Goal: Task Accomplishment & Management: Manage account settings

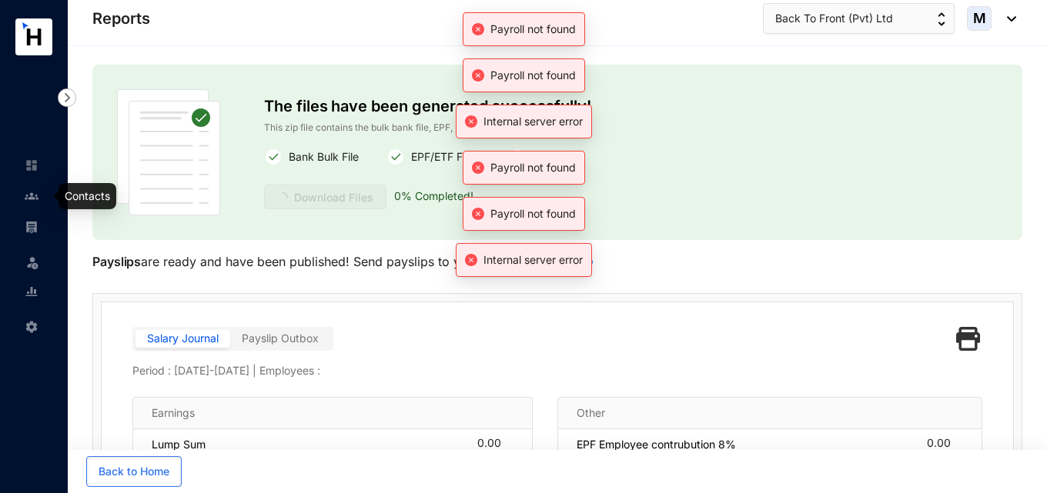
click at [37, 198] on img at bounding box center [32, 196] width 14 height 14
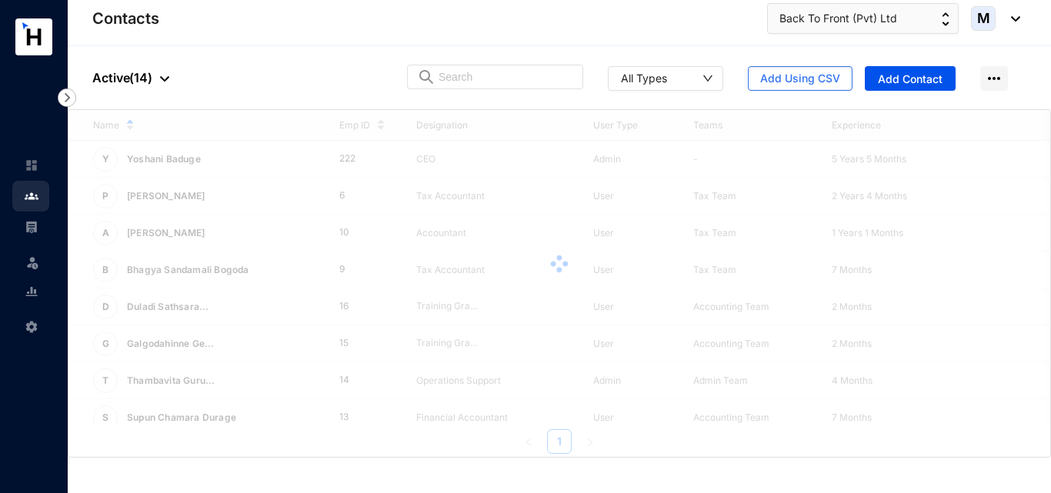
drag, startPoint x: 1044, startPoint y: 208, endPoint x: 1045, endPoint y: 222, distance: 14.7
click at [1045, 222] on div at bounding box center [560, 264] width 982 height 308
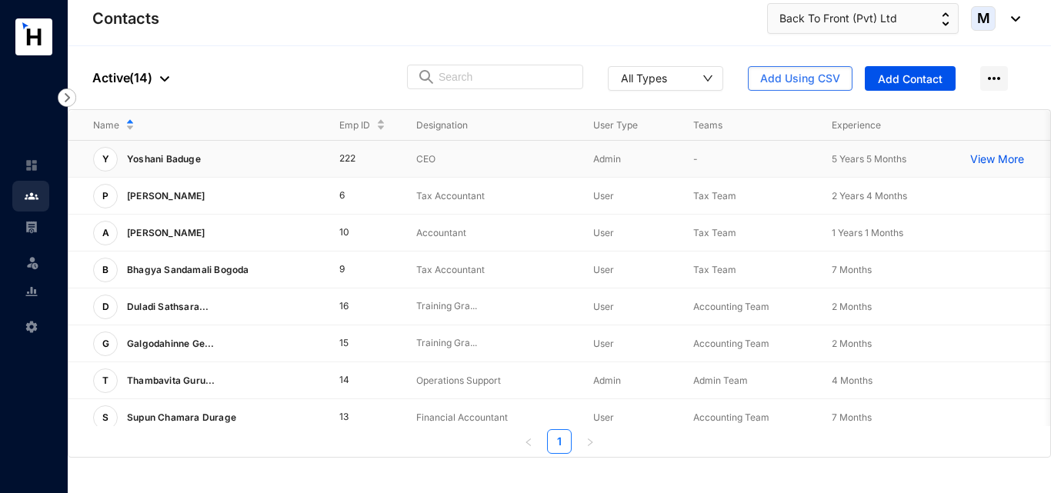
click at [1006, 161] on p "View More" at bounding box center [1002, 159] width 62 height 15
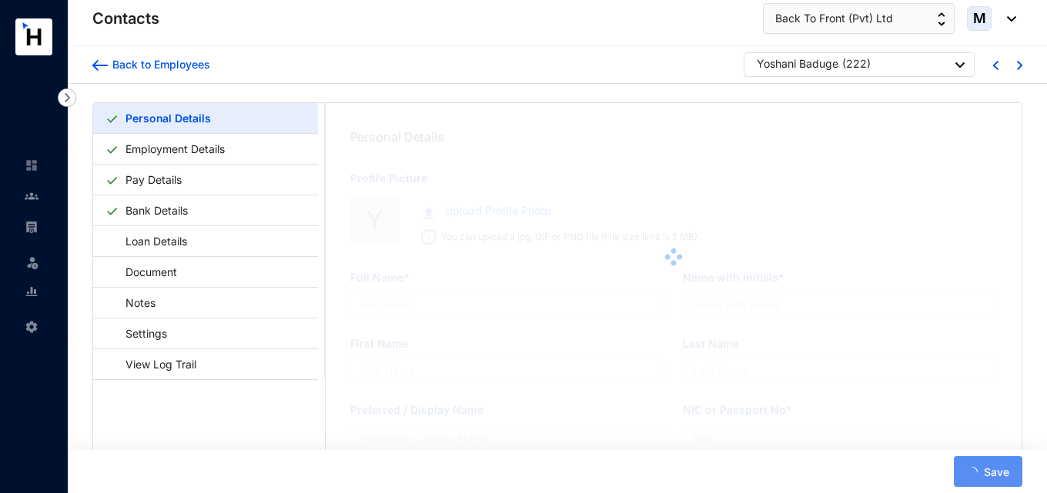
type input "Yoshani Baduge"
type input "YB"
type input "Yoshani"
type input "Baduge"
type input "Yoshani Baduge"
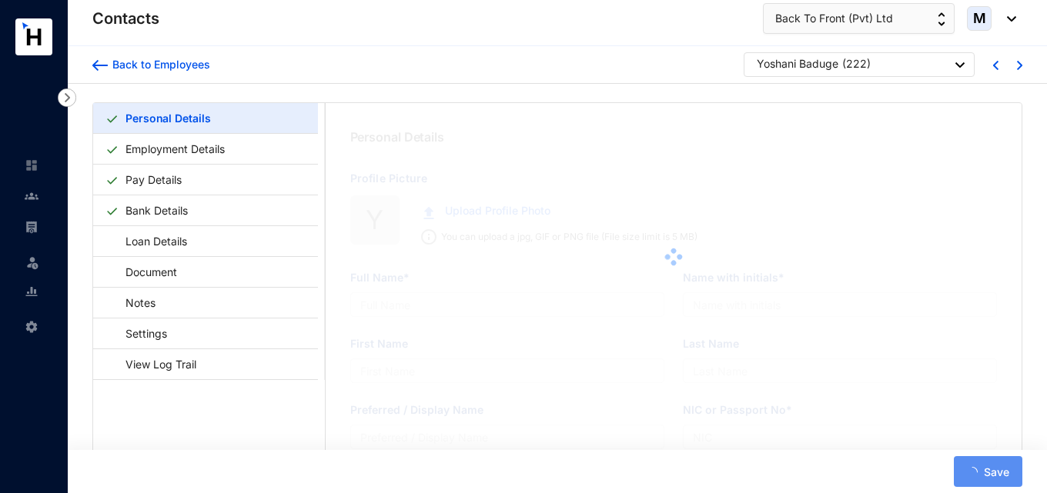
type input "2222222"
type input "779284833"
type input "[DATE]"
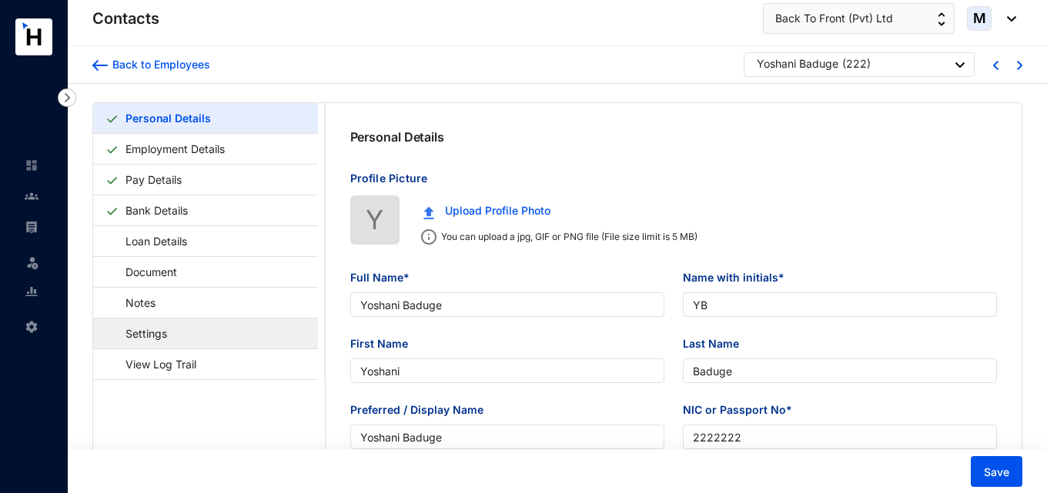
click at [145, 339] on link "Settings" at bounding box center [138, 334] width 67 height 32
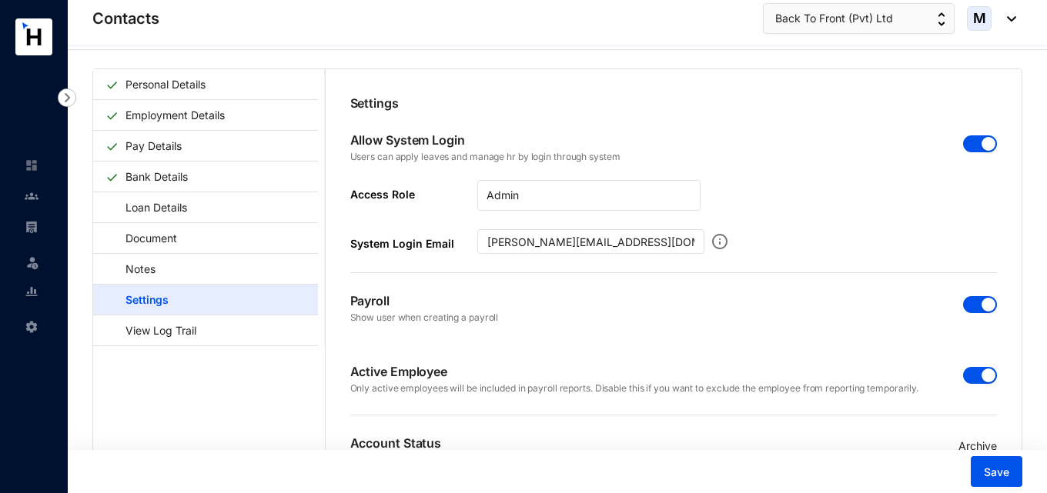
scroll to position [38, 0]
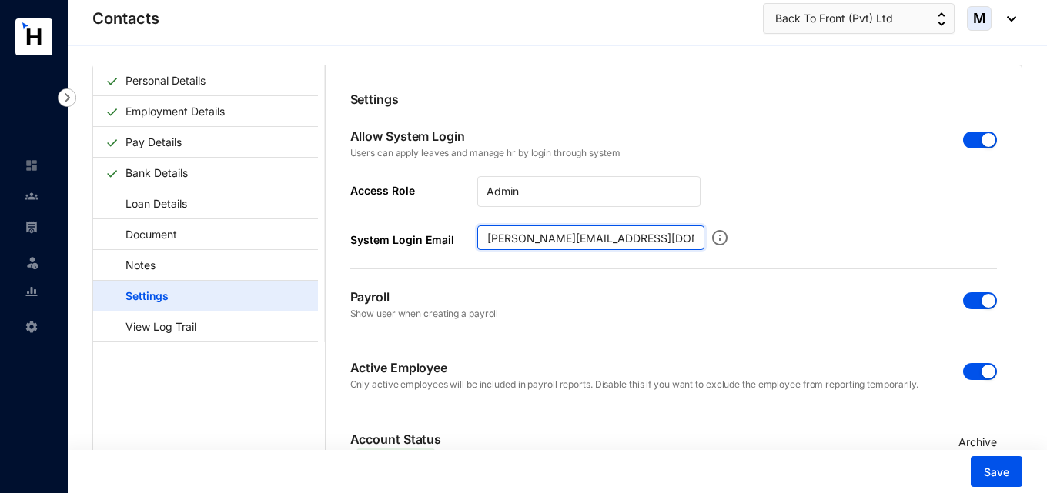
click at [488, 246] on input "[PERSON_NAME][EMAIL_ADDRESS][DOMAIN_NAME]" at bounding box center [590, 238] width 227 height 25
click at [679, 240] on input "[PERSON_NAME][EMAIL_ADDRESS][DOMAIN_NAME]" at bounding box center [590, 238] width 227 height 25
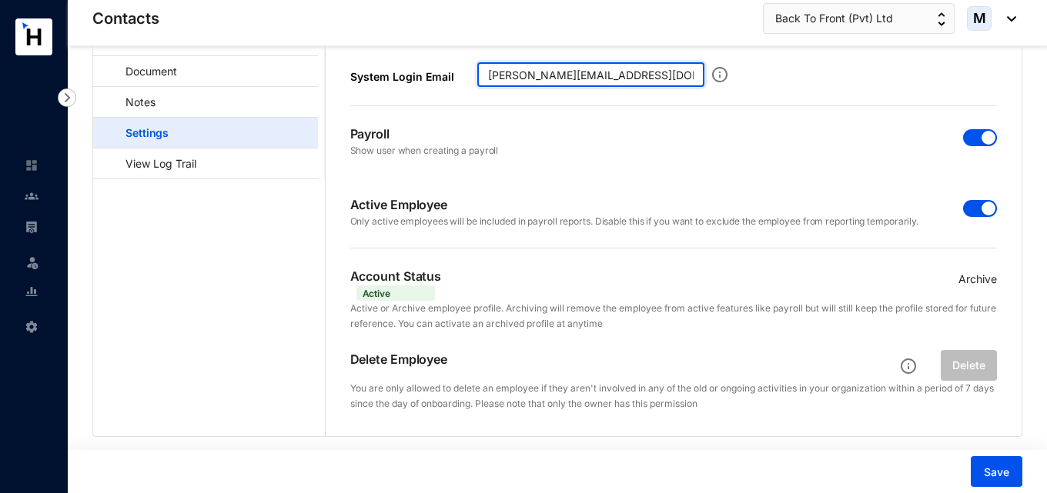
scroll to position [0, 0]
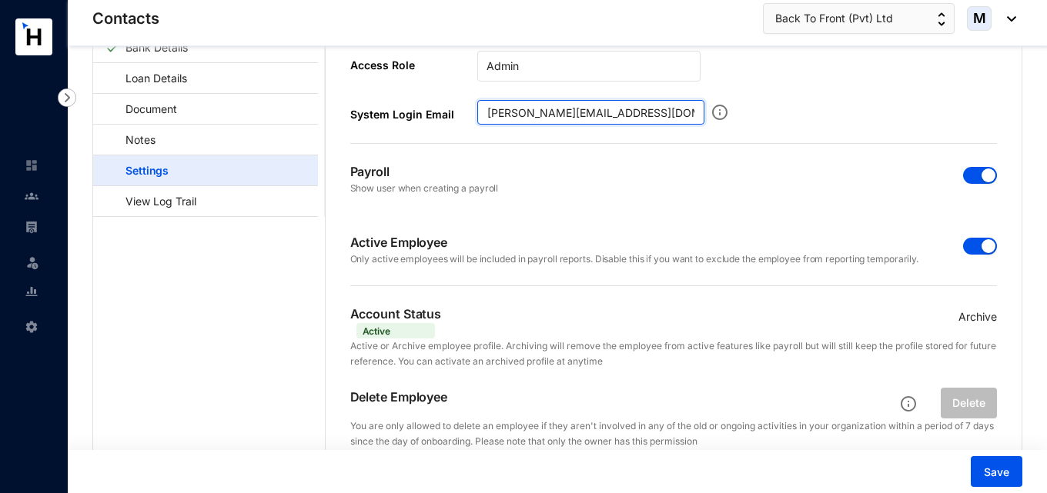
click at [489, 119] on input "[PERSON_NAME][EMAIL_ADDRESS][DOMAIN_NAME]" at bounding box center [590, 112] width 227 height 25
click at [485, 118] on input "[PERSON_NAME][EMAIL_ADDRESS][DOMAIN_NAME]" at bounding box center [590, 112] width 227 height 25
drag, startPoint x: 650, startPoint y: 110, endPoint x: 380, endPoint y: 110, distance: 269.4
click at [380, 110] on div "System Login Email [PERSON_NAME][EMAIL_ADDRESS][DOMAIN_NAME]" at bounding box center [527, 112] width 354 height 25
paste input "[PERSON_NAME][EMAIL_ADDRESS][DOMAIN_NAME]"
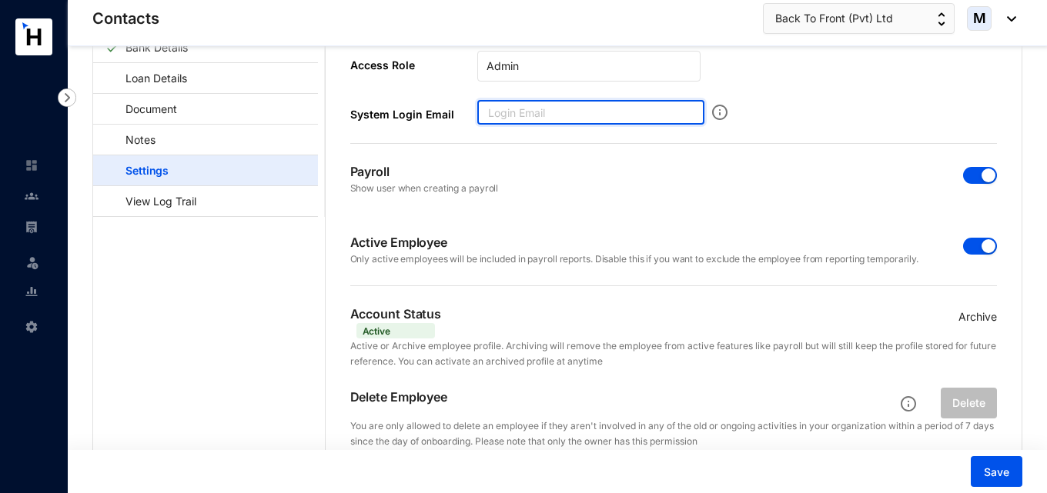
type input "[PERSON_NAME][EMAIL_ADDRESS][DOMAIN_NAME]"
click at [483, 115] on input "[PERSON_NAME][EMAIL_ADDRESS][DOMAIN_NAME]" at bounding box center [590, 112] width 227 height 25
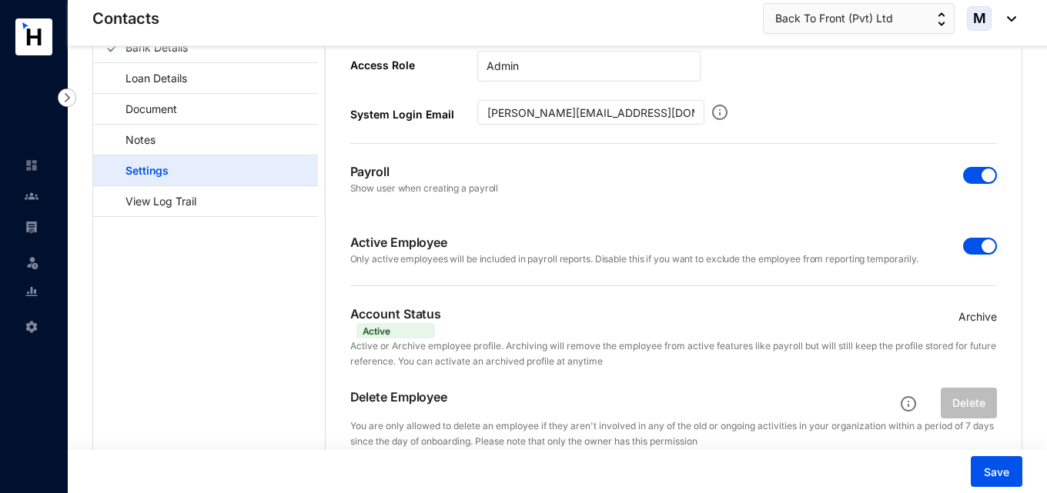
click at [512, 171] on div "Payroll Show user when creating a payroll" at bounding box center [673, 179] width 647 height 71
click at [702, 109] on div "System Login Email [PERSON_NAME][EMAIL_ADDRESS][DOMAIN_NAME]" at bounding box center [538, 112] width 377 height 25
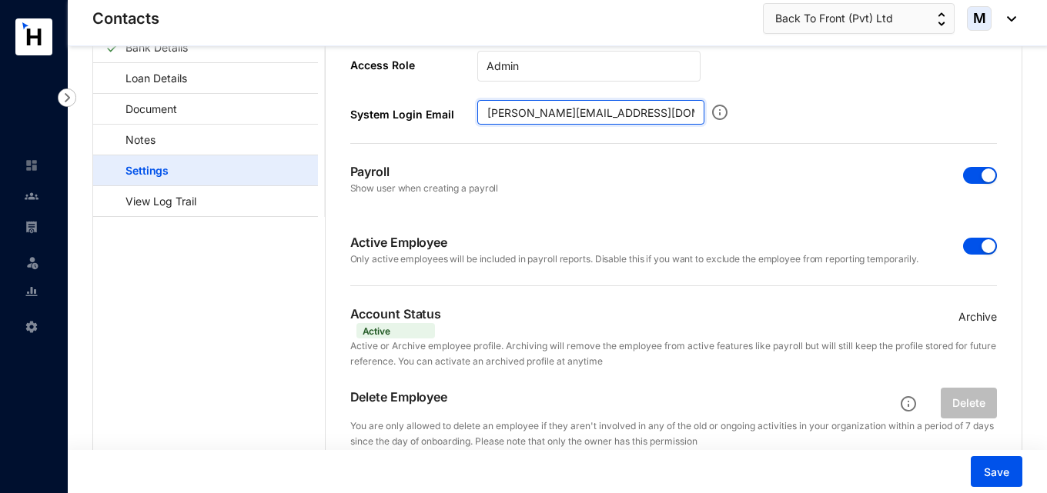
click at [690, 110] on input "[PERSON_NAME][EMAIL_ADDRESS][DOMAIN_NAME]" at bounding box center [590, 112] width 227 height 25
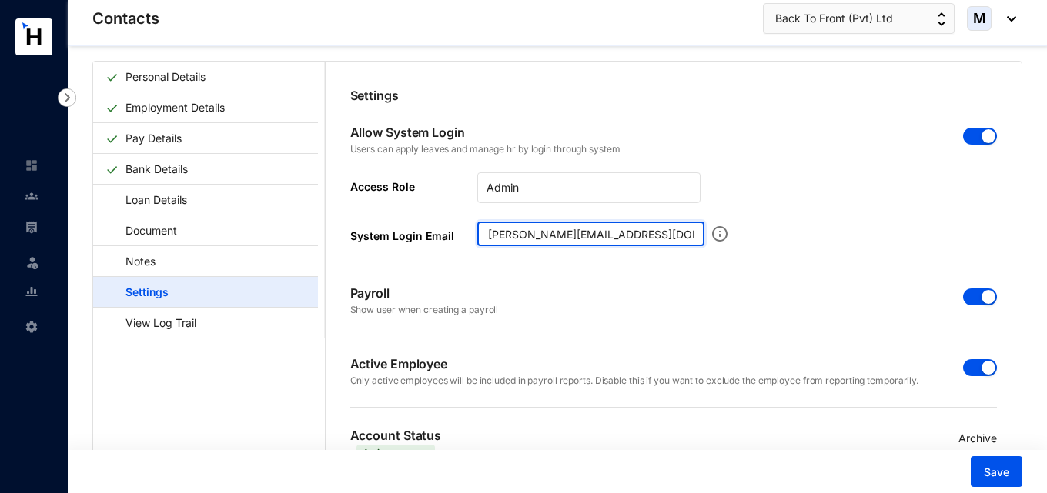
scroll to position [9, 0]
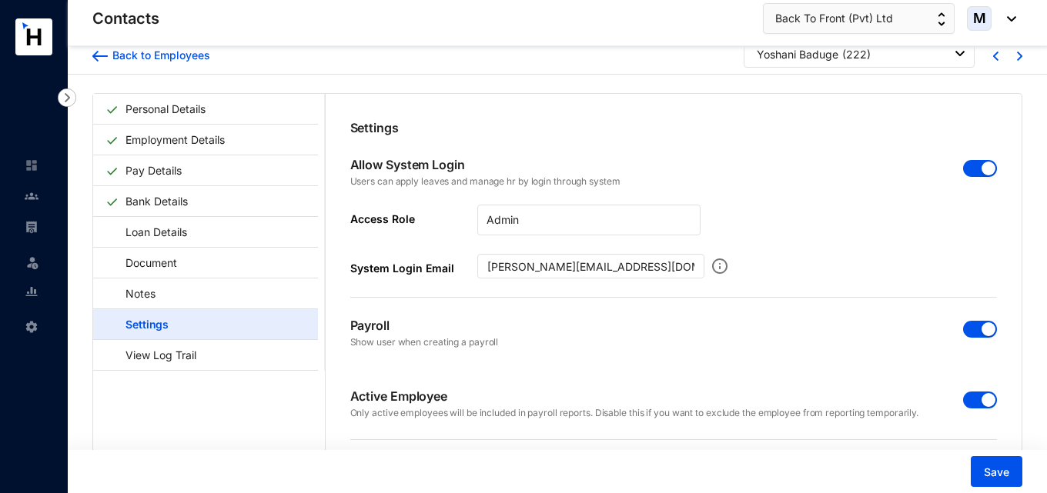
click at [974, 160] on span "button" at bounding box center [980, 168] width 34 height 17
click at [983, 166] on span "button" at bounding box center [980, 168] width 34 height 17
click at [486, 266] on input "[PERSON_NAME][EMAIL_ADDRESS][DOMAIN_NAME]" at bounding box center [590, 266] width 227 height 25
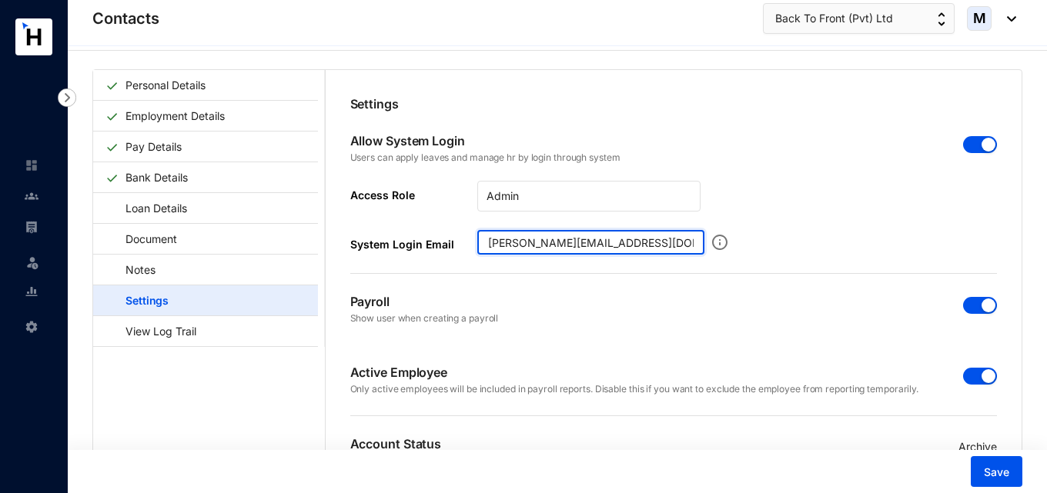
scroll to position [38, 0]
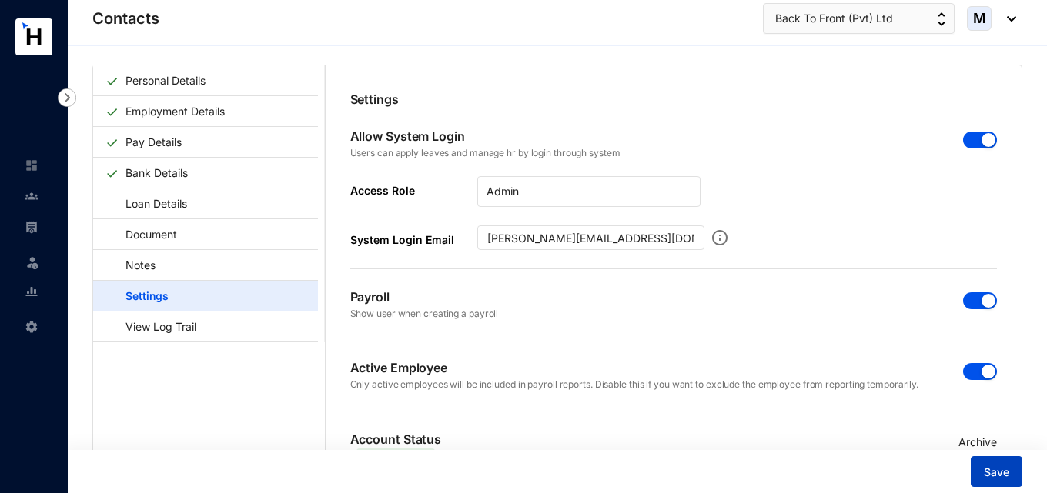
click at [1011, 477] on button "Save" at bounding box center [997, 471] width 52 height 31
click at [682, 297] on div "Payroll Show user when creating a payroll" at bounding box center [673, 304] width 647 height 71
click at [975, 144] on span "button" at bounding box center [980, 140] width 34 height 17
click at [987, 140] on span "button" at bounding box center [980, 140] width 34 height 17
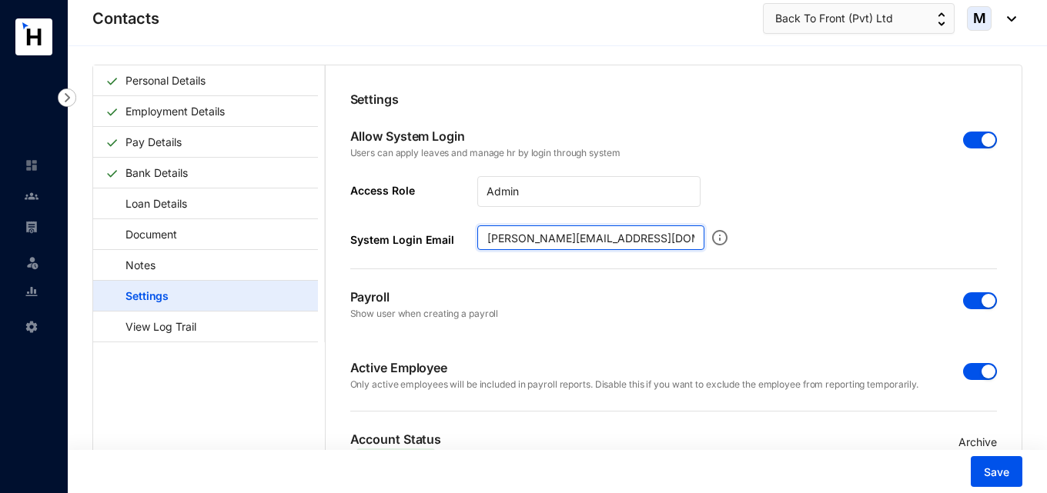
click at [639, 236] on input "[PERSON_NAME][EMAIL_ADDRESS][DOMAIN_NAME]" at bounding box center [590, 238] width 227 height 25
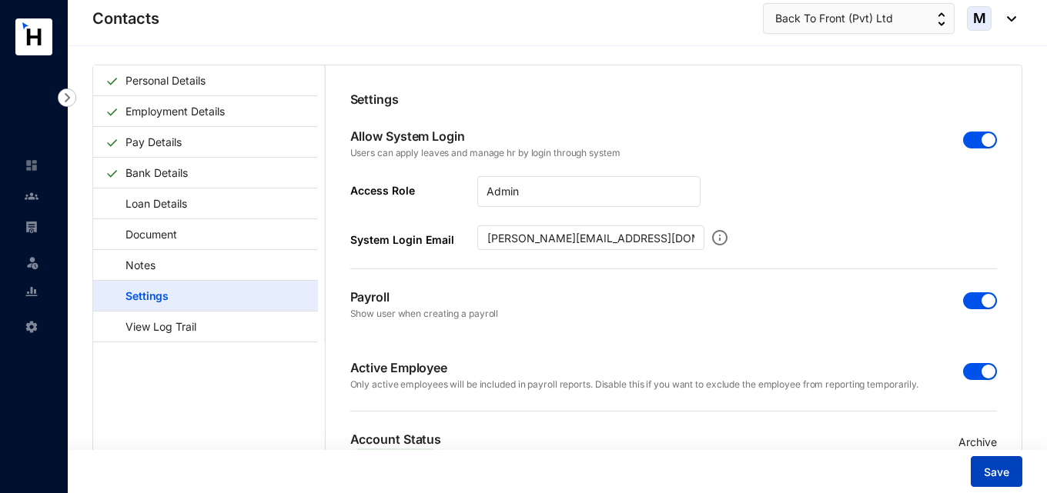
click at [988, 474] on span "Save" at bounding box center [996, 472] width 25 height 15
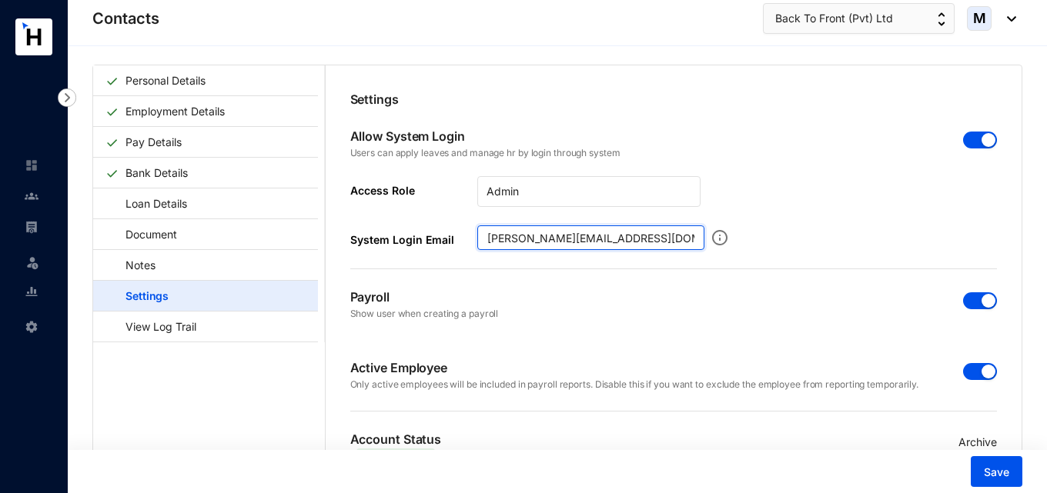
click at [488, 246] on input "[PERSON_NAME][EMAIL_ADDRESS][DOMAIN_NAME]" at bounding box center [590, 238] width 227 height 25
click at [583, 319] on div "Payroll Show user when creating a payroll" at bounding box center [673, 304] width 647 height 71
click at [637, 242] on input "[PERSON_NAME][EMAIL_ADDRESS][DOMAIN_NAME]" at bounding box center [590, 238] width 227 height 25
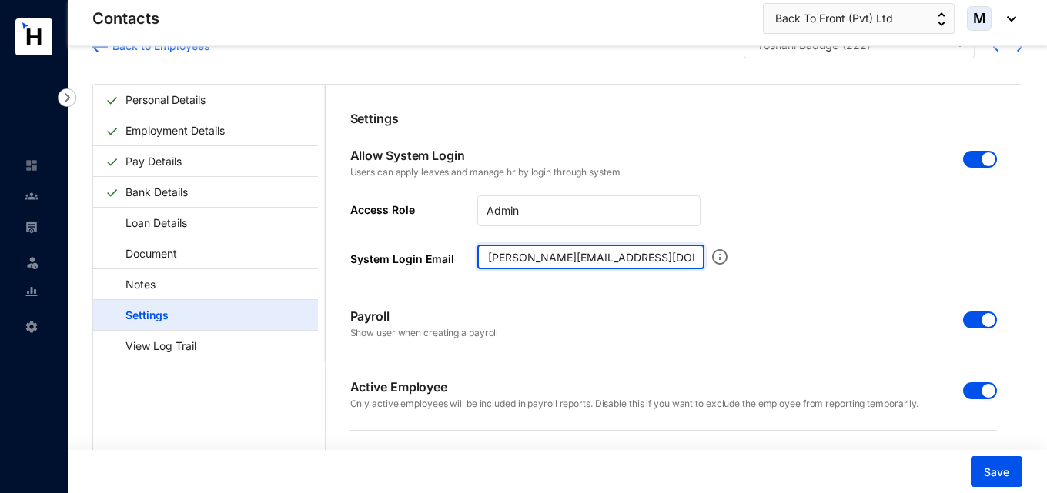
scroll to position [0, 0]
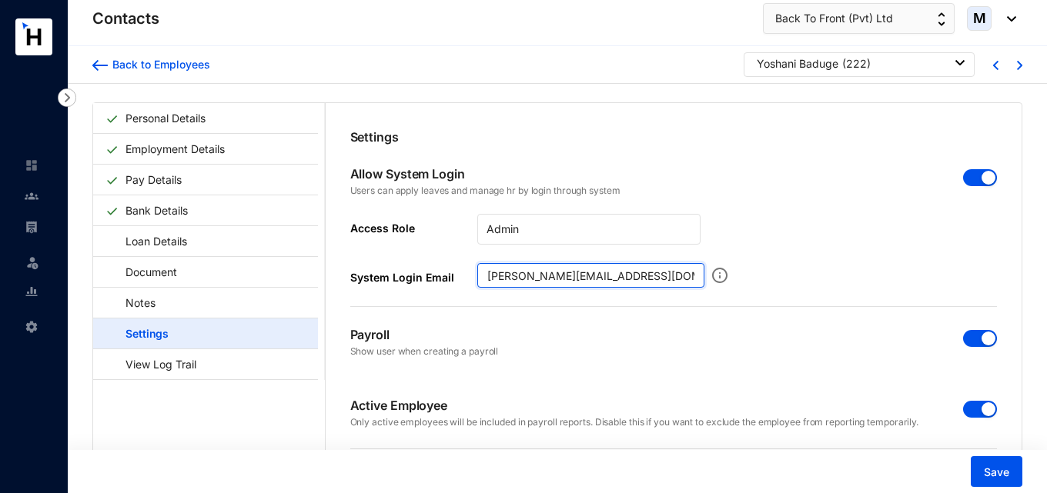
click at [489, 273] on input "[PERSON_NAME][EMAIL_ADDRESS][DOMAIN_NAME]" at bounding box center [590, 275] width 227 height 25
click at [485, 276] on input "[PERSON_NAME][EMAIL_ADDRESS][DOMAIN_NAME]" at bounding box center [590, 275] width 227 height 25
click at [757, 205] on div "Allow System Login Users can apply leaves and manage hr by login through system" at bounding box center [673, 189] width 647 height 49
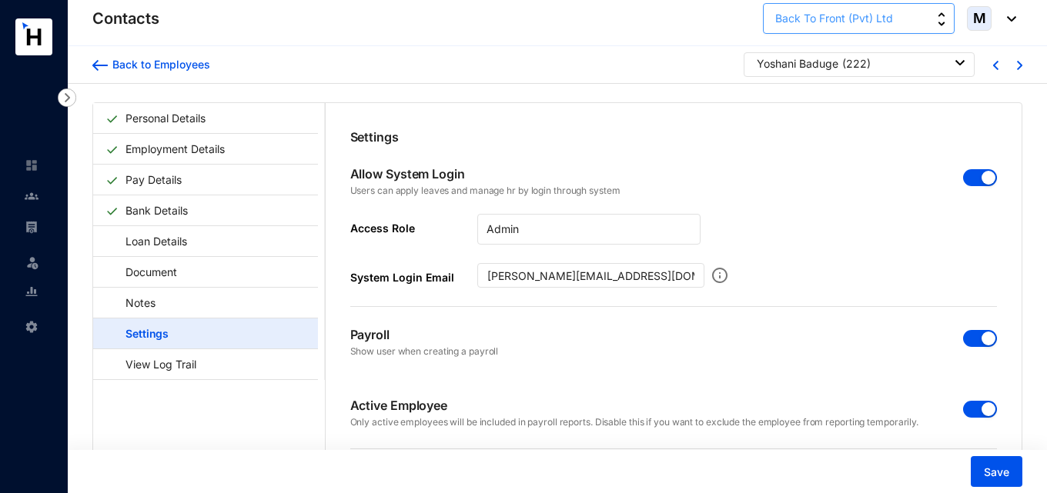
click at [932, 20] on button "Back To Front (Pvt) Ltd" at bounding box center [859, 18] width 192 height 31
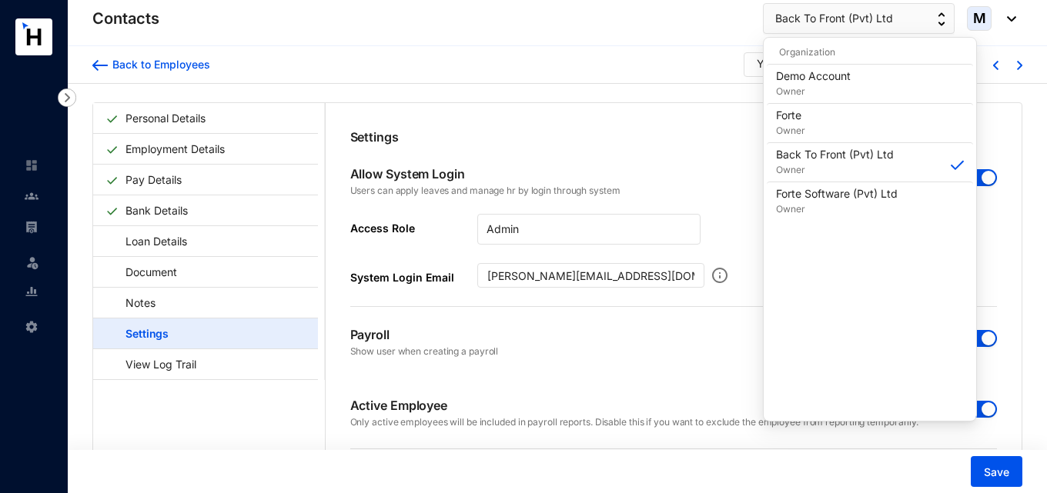
click at [724, 62] on div "Back to Employees Yoshani Baduge ( 222 )" at bounding box center [557, 64] width 930 height 25
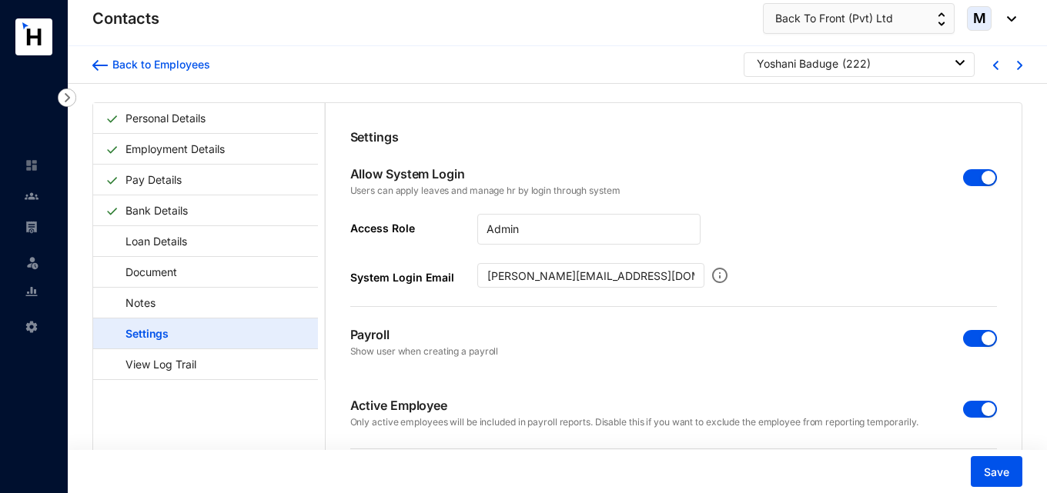
click at [1011, 18] on img at bounding box center [1007, 18] width 17 height 5
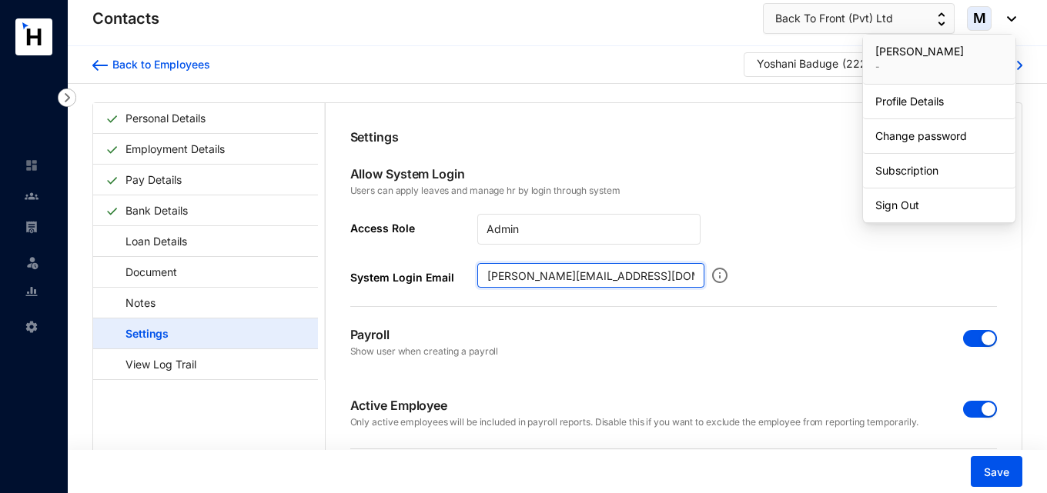
click at [483, 280] on input "[PERSON_NAME][EMAIL_ADDRESS][DOMAIN_NAME]" at bounding box center [590, 275] width 227 height 25
